Goal: Communication & Community: Answer question/provide support

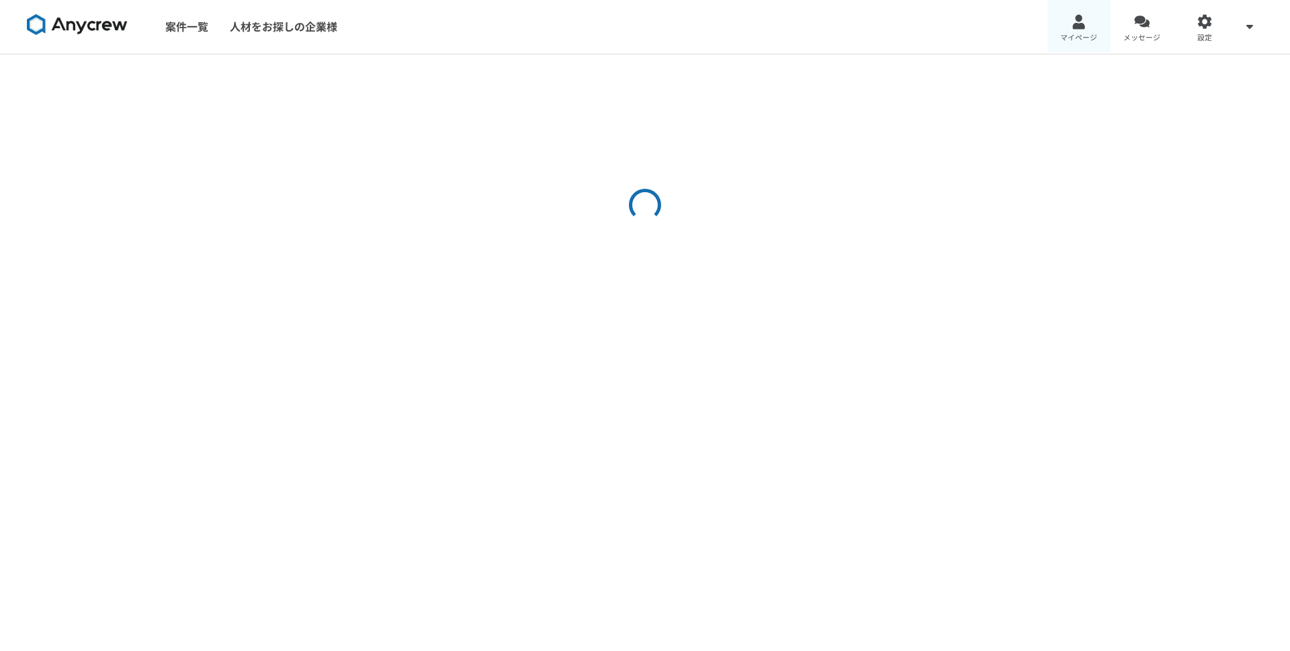
click at [1072, 33] on span "マイページ" at bounding box center [1078, 38] width 37 height 11
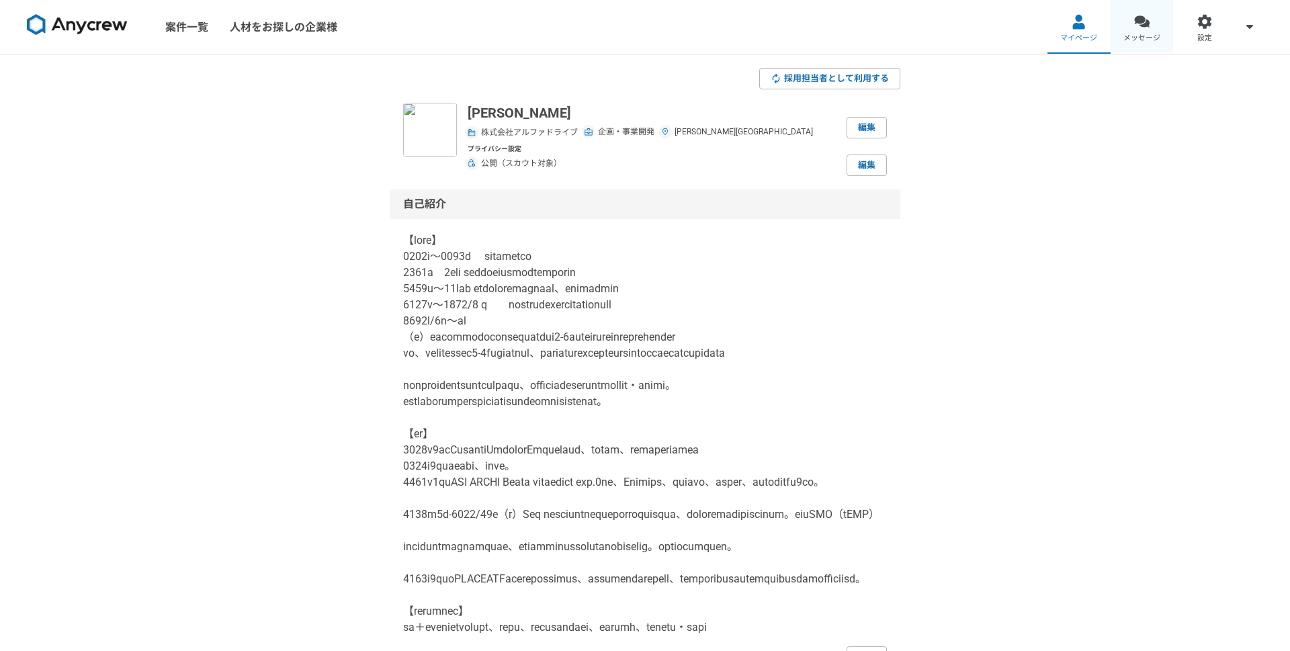
click at [1135, 26] on div at bounding box center [1141, 21] width 15 height 15
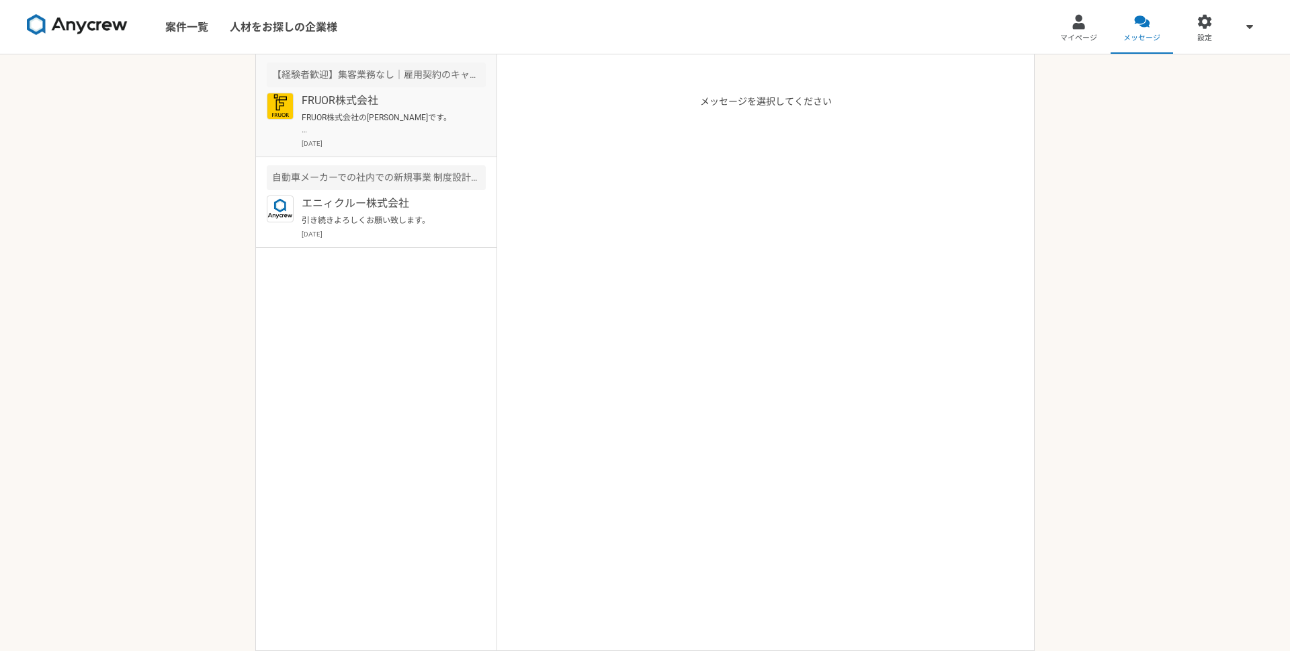
click at [405, 124] on p "FRUOR株式会社の[PERSON_NAME]です。 当社の求人にご興味持っていただきありがとうございます。 一度、オンラインにてご面談ができればと存じます。…" at bounding box center [385, 124] width 166 height 24
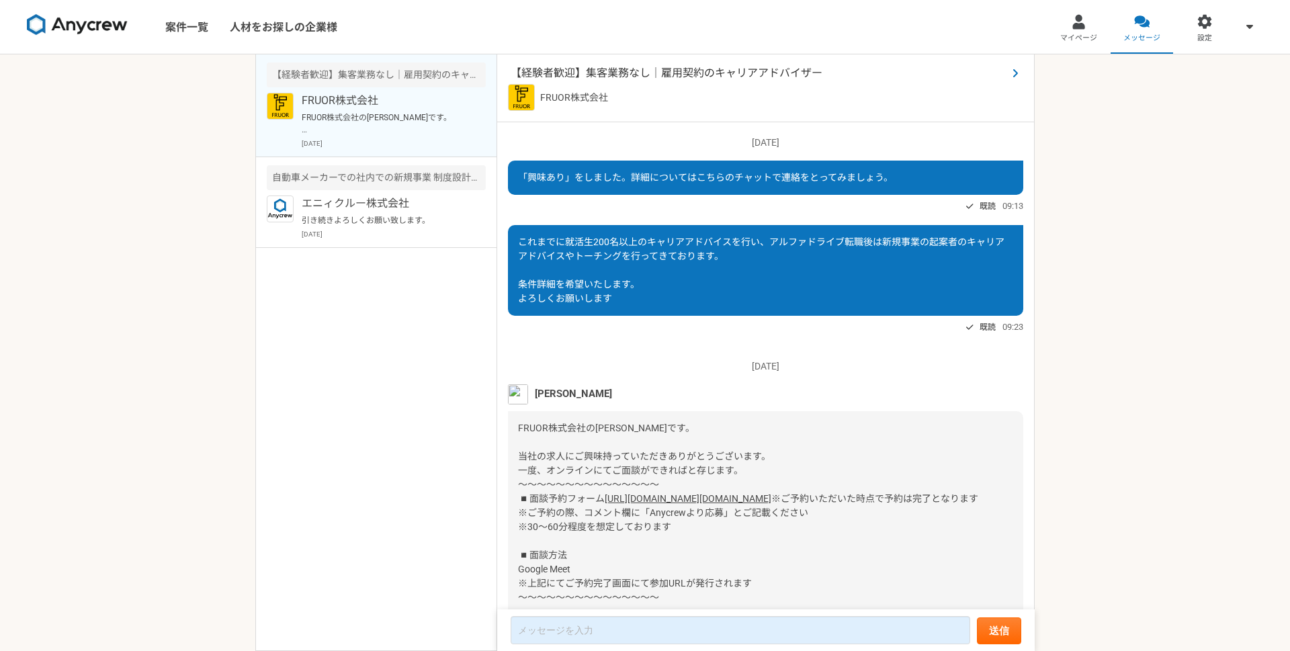
click at [639, 71] on span "【経験者歓迎】集客業務なし｜雇用契約のキャリアアドバイザー" at bounding box center [759, 73] width 496 height 16
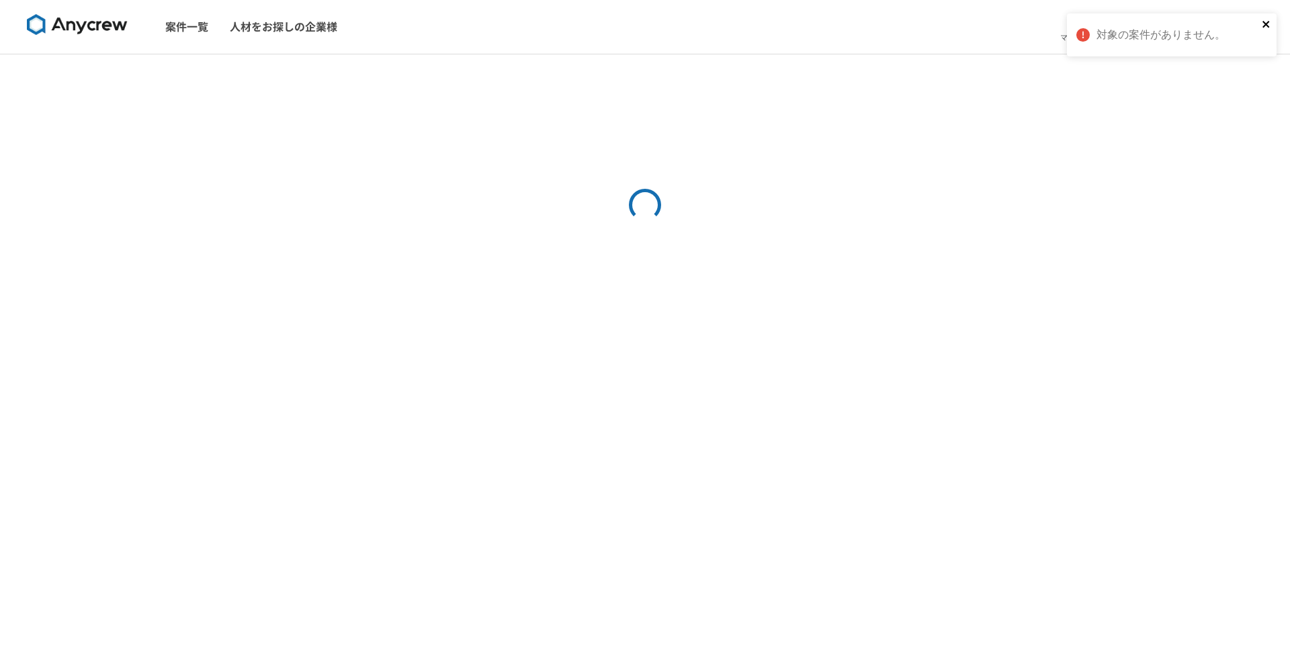
click at [1266, 20] on icon "close" at bounding box center [1266, 24] width 9 height 11
